Goal: Transaction & Acquisition: Purchase product/service

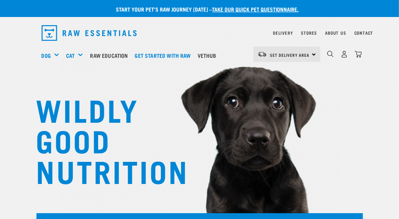
click at [310, 55] on div "Set Delivery Area North Island South Island" at bounding box center [286, 54] width 67 height 15
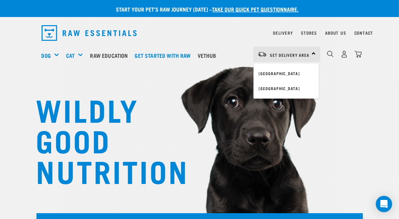
click at [288, 73] on link "[GEOGRAPHIC_DATA]" at bounding box center [285, 73] width 65 height 15
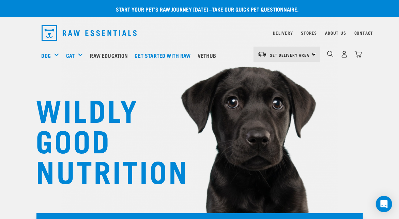
click at [342, 52] on img "dropdown navigation" at bounding box center [344, 54] width 7 height 7
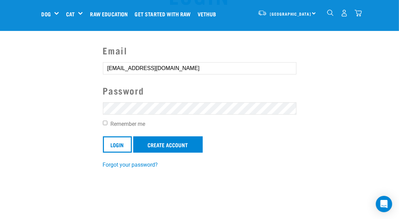
scroll to position [57, 0]
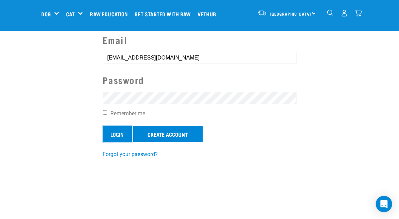
click at [114, 134] on input "Login" at bounding box center [117, 134] width 29 height 16
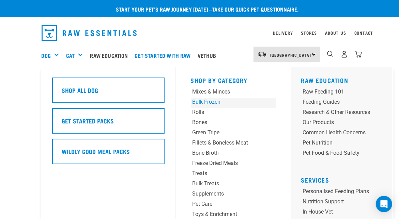
click at [204, 100] on div "Bulk Frozen" at bounding box center [225, 102] width 67 height 8
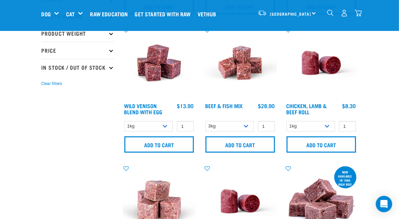
scroll to position [170, 0]
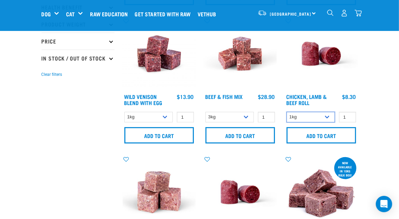
click at [327, 117] on select "1kg Bulk (10kg)" at bounding box center [311, 117] width 49 height 11
select select "418575"
click at [287, 112] on select "1kg Bulk (10kg)" at bounding box center [311, 117] width 49 height 11
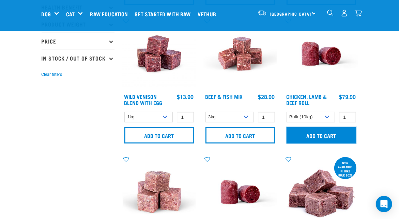
click at [321, 136] on input "Add to cart" at bounding box center [321, 135] width 69 height 16
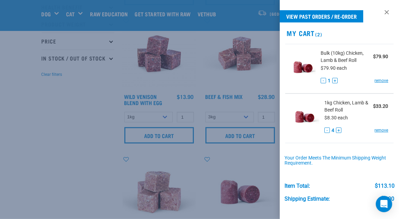
click at [375, 130] on link "remove" at bounding box center [381, 130] width 14 height 6
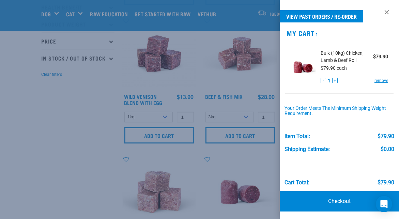
click at [337, 199] on link "Checkout" at bounding box center [339, 201] width 119 height 20
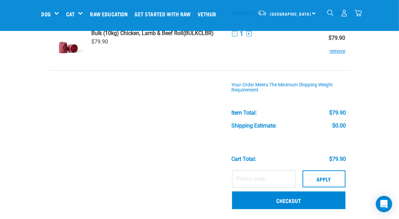
scroll to position [102, 0]
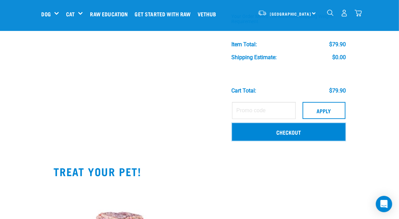
click at [288, 133] on link "Checkout" at bounding box center [288, 132] width 113 height 18
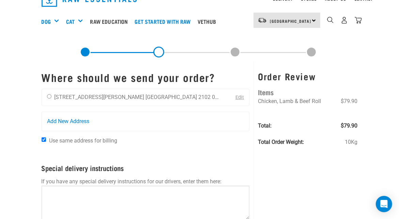
scroll to position [45, 0]
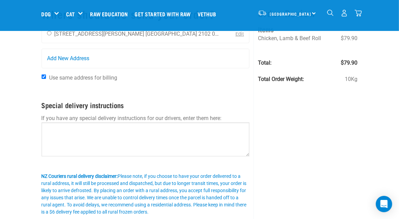
click at [48, 32] on input "radio" at bounding box center [49, 33] width 4 height 4
radio input "true"
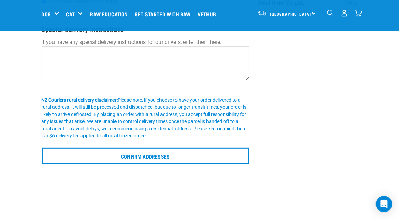
scroll to position [148, 0]
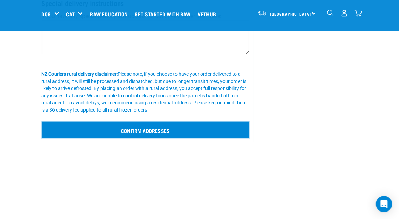
click at [156, 131] on input "Confirm addresses" at bounding box center [146, 130] width 208 height 16
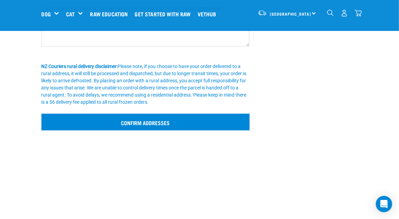
scroll to position [159, 0]
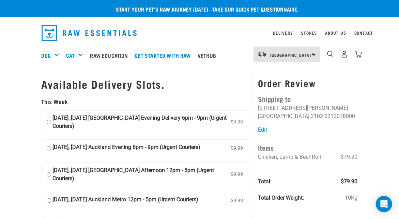
click at [49, 122] on input "[DATE], [DATE] [GEOGRAPHIC_DATA] Evening Delivery 6pm - 9pm (Urgent Couriers) $…" at bounding box center [49, 122] width 4 height 16
radio input "true"
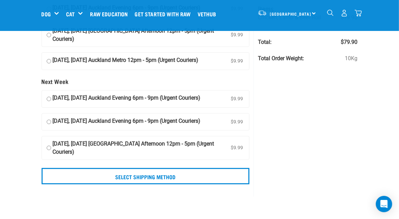
scroll to position [91, 0]
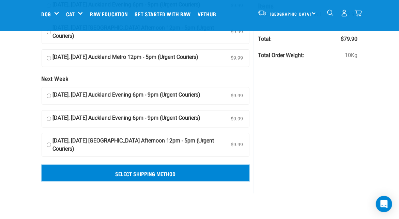
click at [158, 173] on input "Select Shipping Method" at bounding box center [146, 173] width 208 height 16
